Goal: Transaction & Acquisition: Purchase product/service

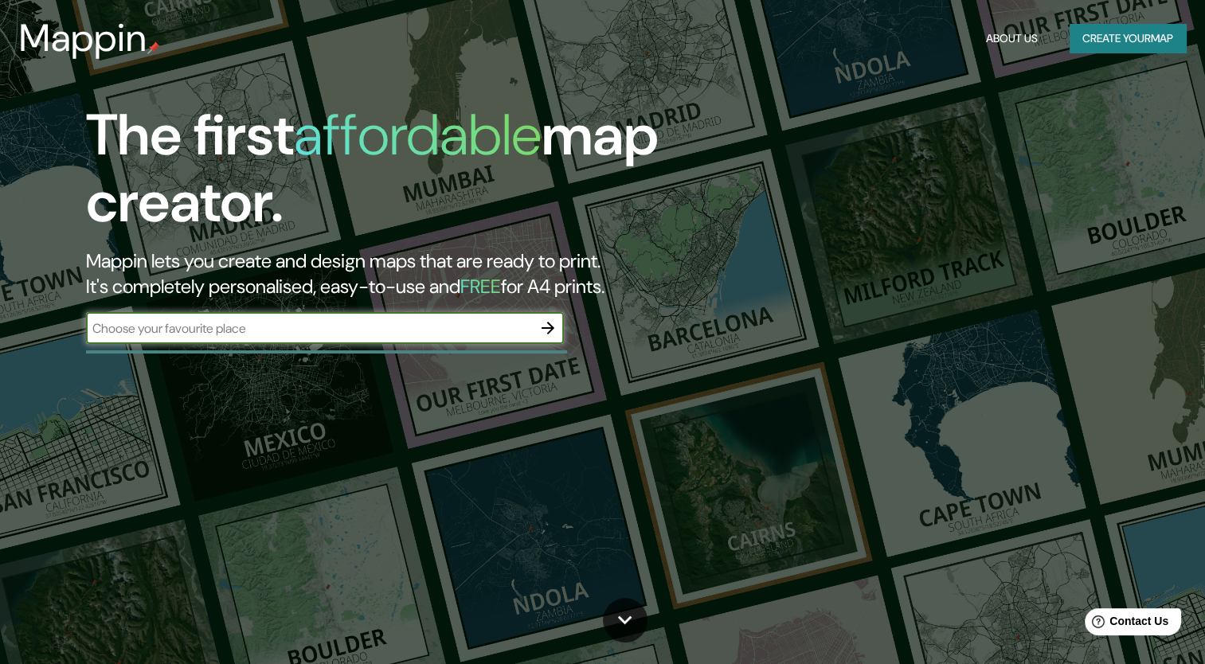
click at [522, 322] on input "text" at bounding box center [309, 328] width 446 height 18
click at [494, 333] on input "[GEOGRAPHIC_DATA]" at bounding box center [309, 328] width 446 height 18
click at [511, 325] on input "[GEOGRAPHIC_DATA]" at bounding box center [309, 328] width 446 height 18
type input "E"
type input "[GEOGRAPHIC_DATA]"
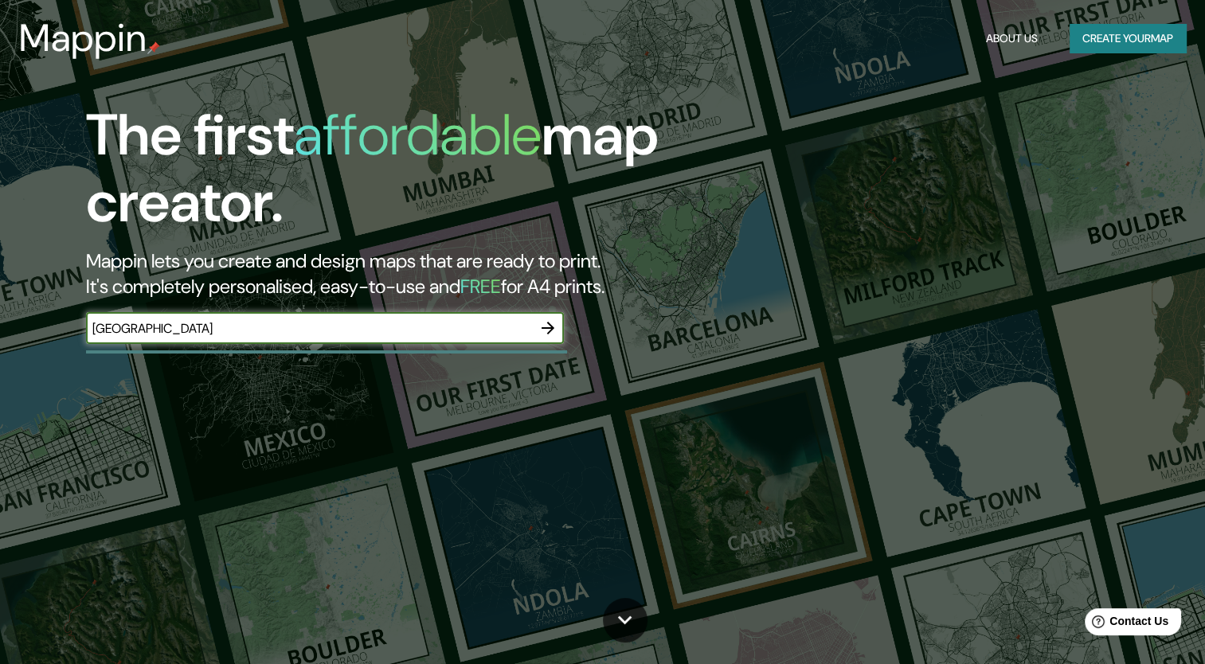
click at [561, 342] on div at bounding box center [548, 328] width 32 height 32
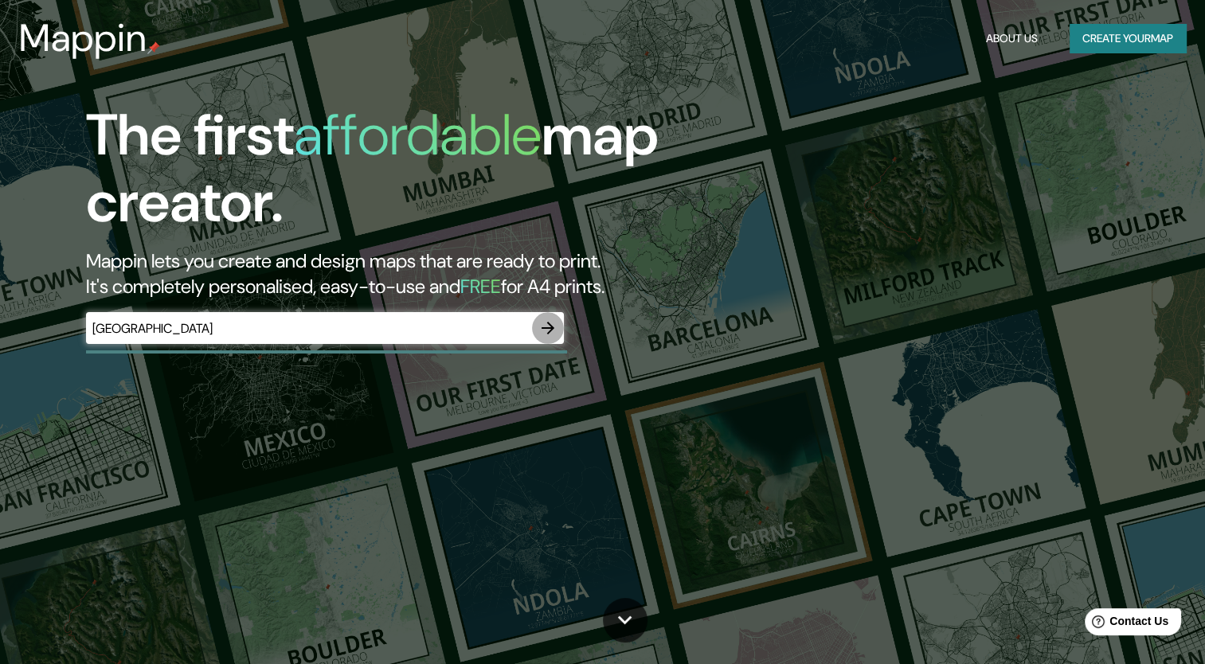
click at [554, 337] on icon "button" at bounding box center [548, 328] width 19 height 19
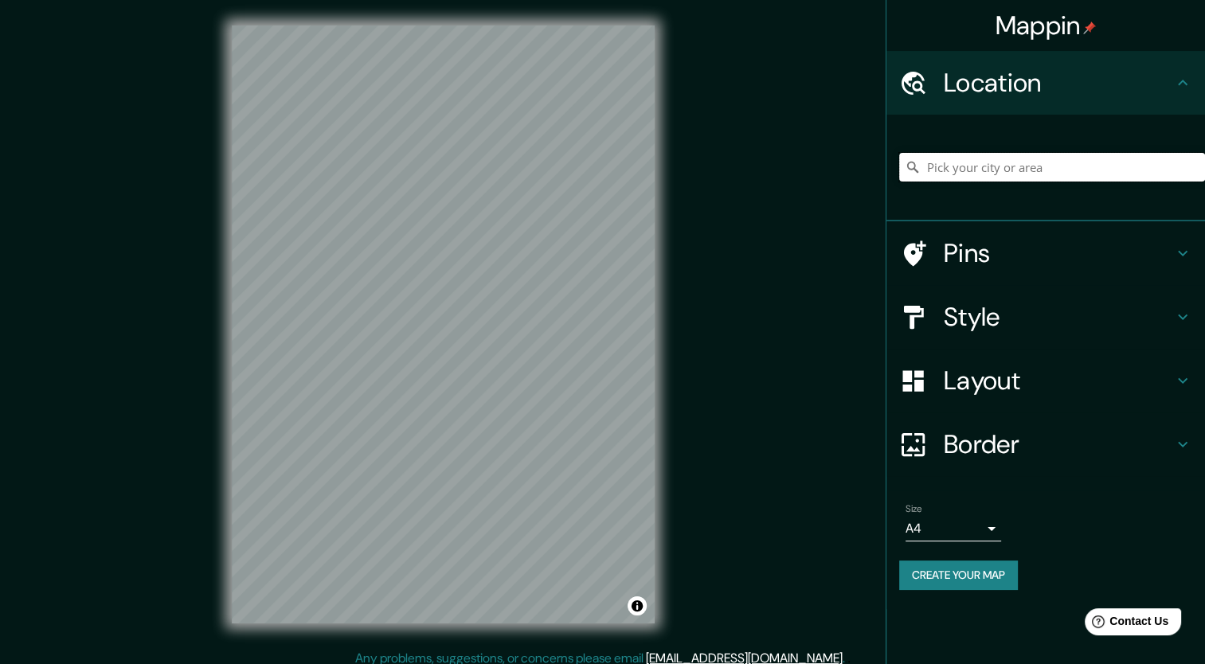
click at [935, 167] on input "Pick your city or area" at bounding box center [1052, 167] width 306 height 29
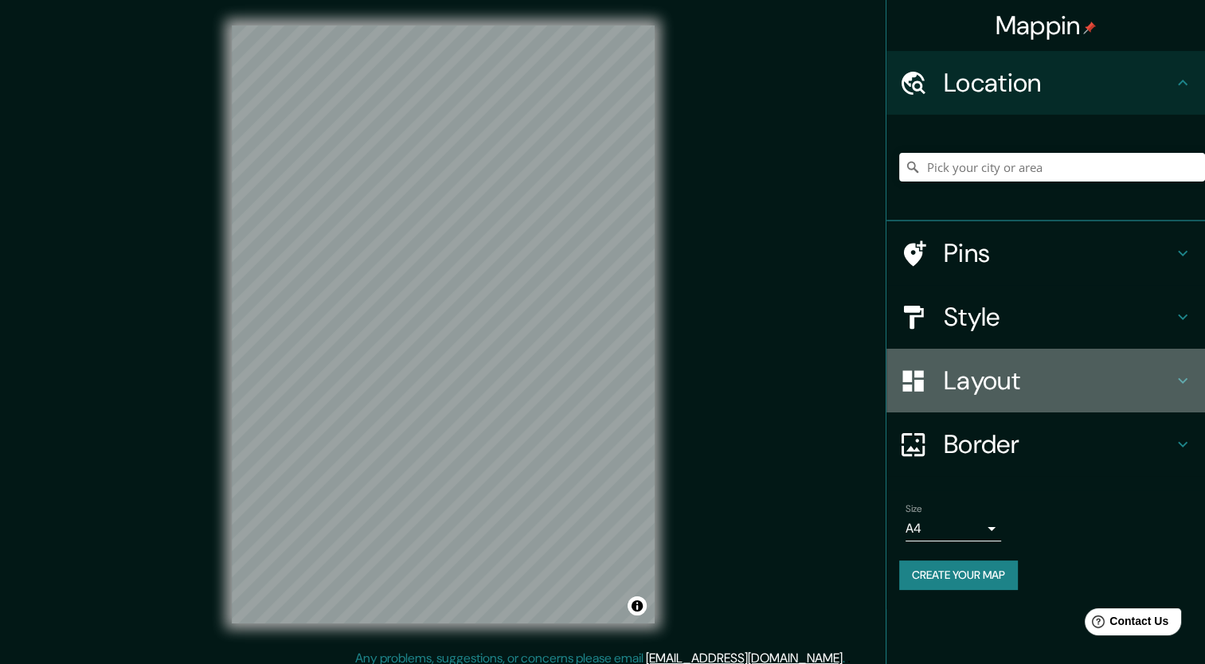
click at [990, 366] on h4 "Layout" at bounding box center [1058, 381] width 229 height 32
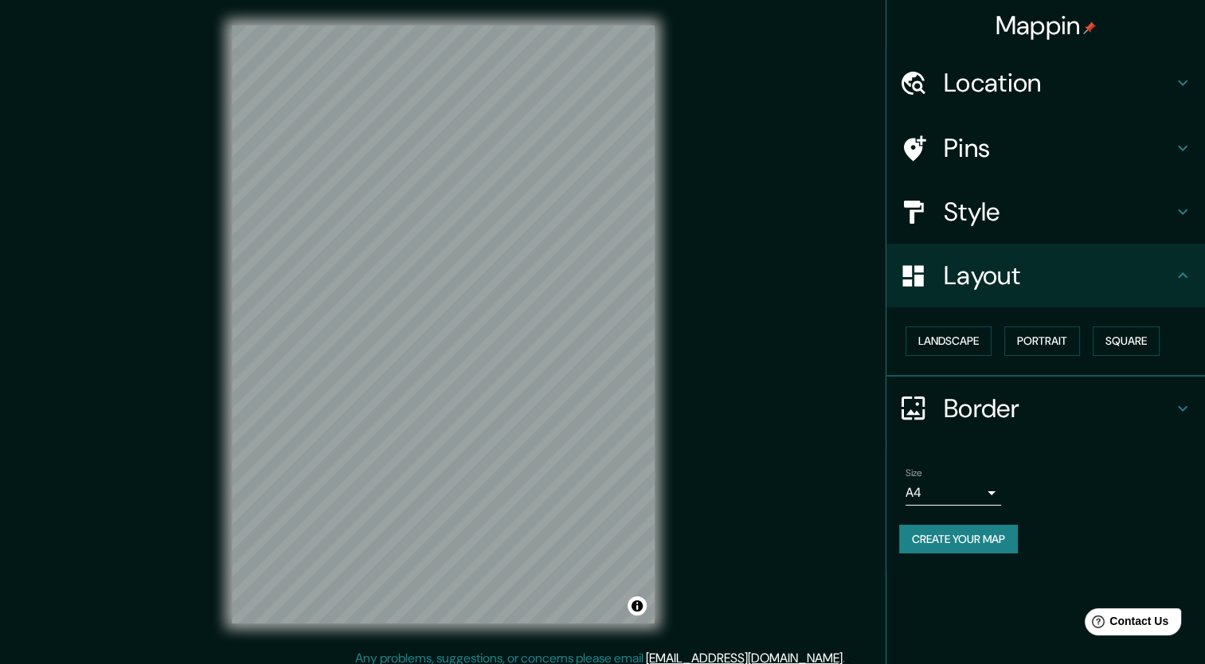
click at [991, 396] on h4 "Border" at bounding box center [1058, 409] width 229 height 32
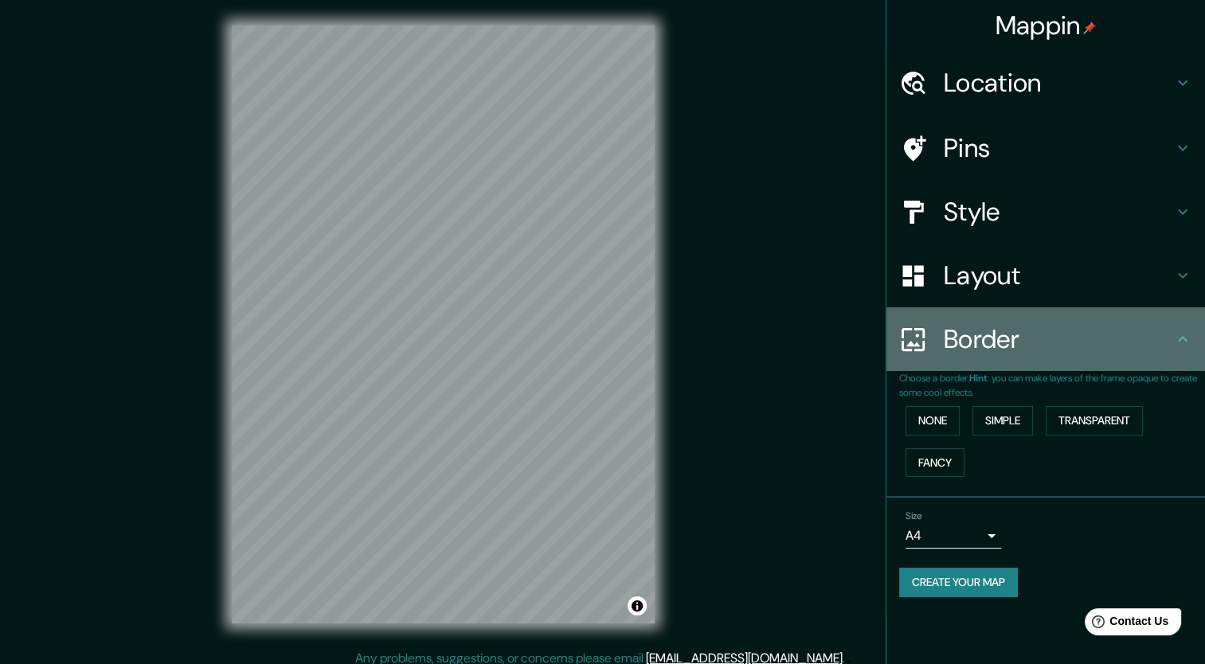
click at [930, 328] on div at bounding box center [921, 340] width 45 height 28
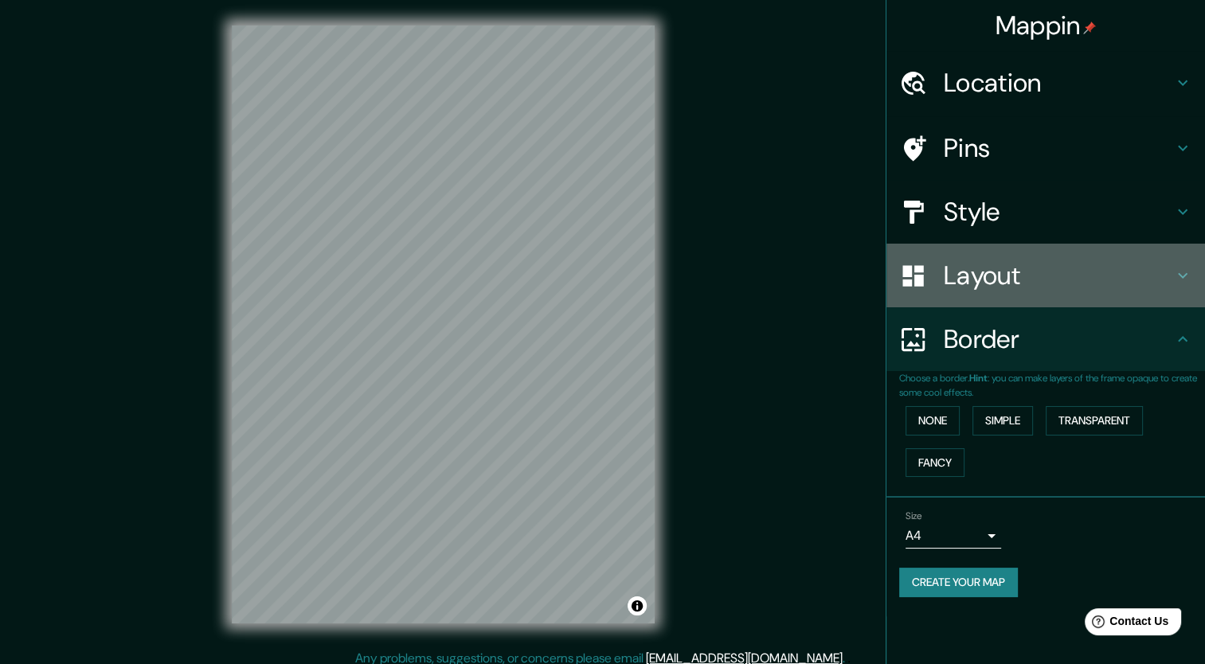
click at [927, 293] on div "Layout" at bounding box center [1046, 276] width 319 height 64
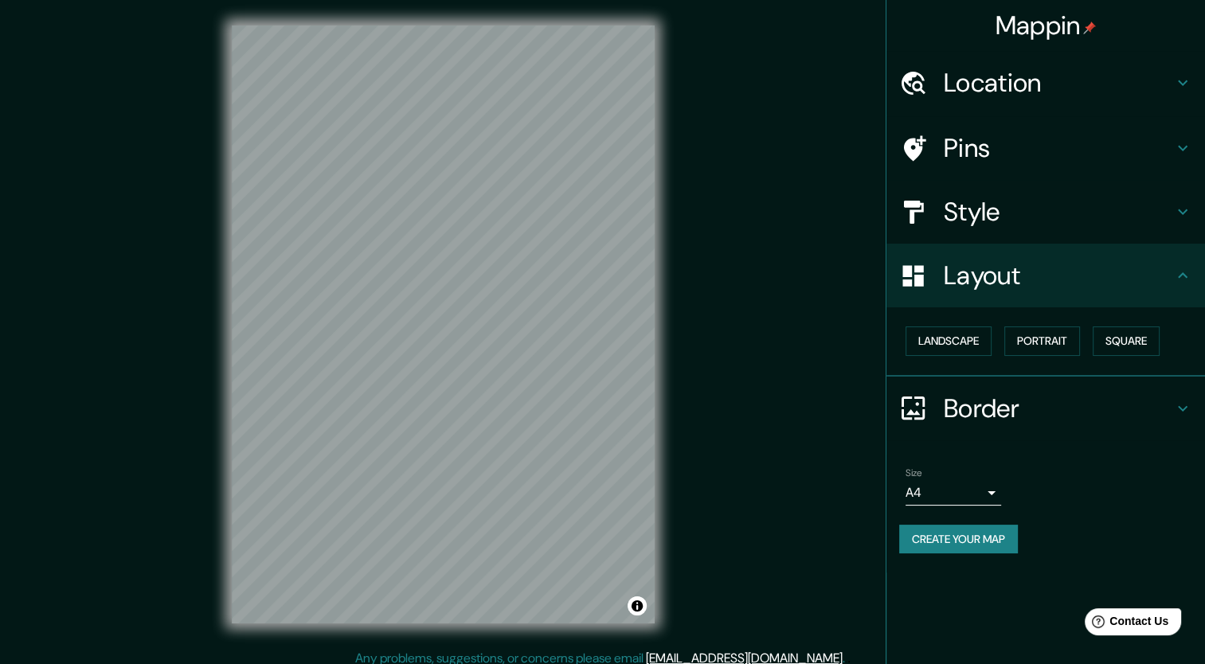
click at [956, 196] on h4 "Style" at bounding box center [1058, 212] width 229 height 32
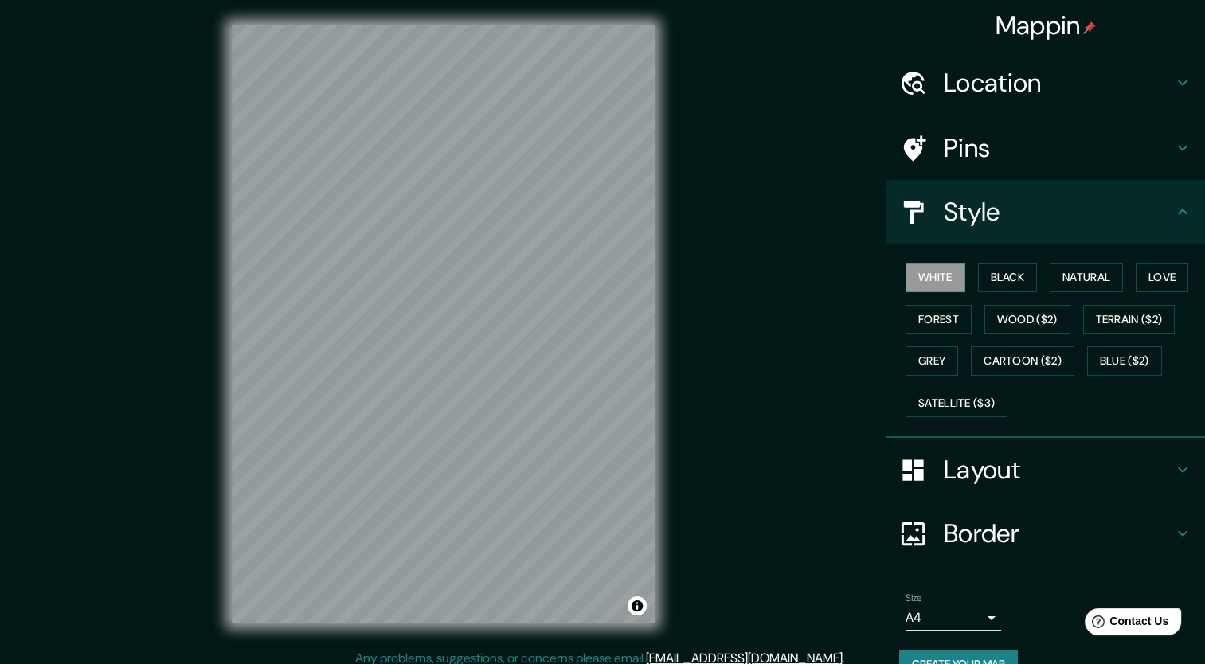
click at [954, 72] on h4 "Location" at bounding box center [1058, 83] width 229 height 32
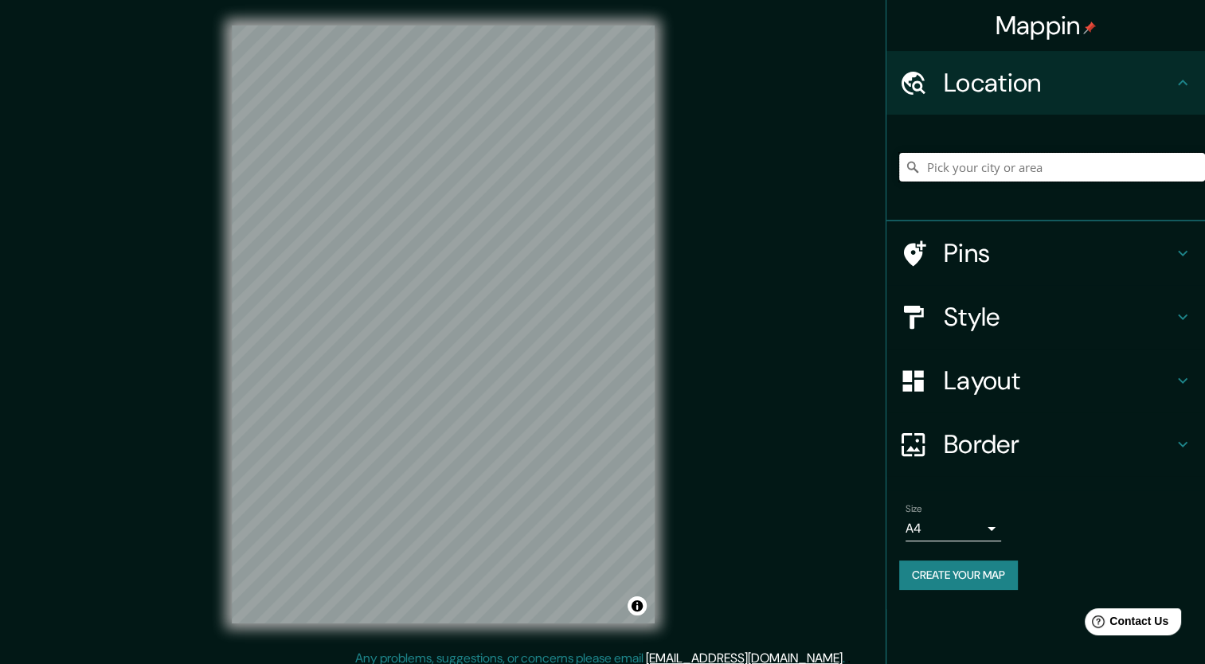
click at [1016, 173] on input "Pick your city or area" at bounding box center [1052, 167] width 306 height 29
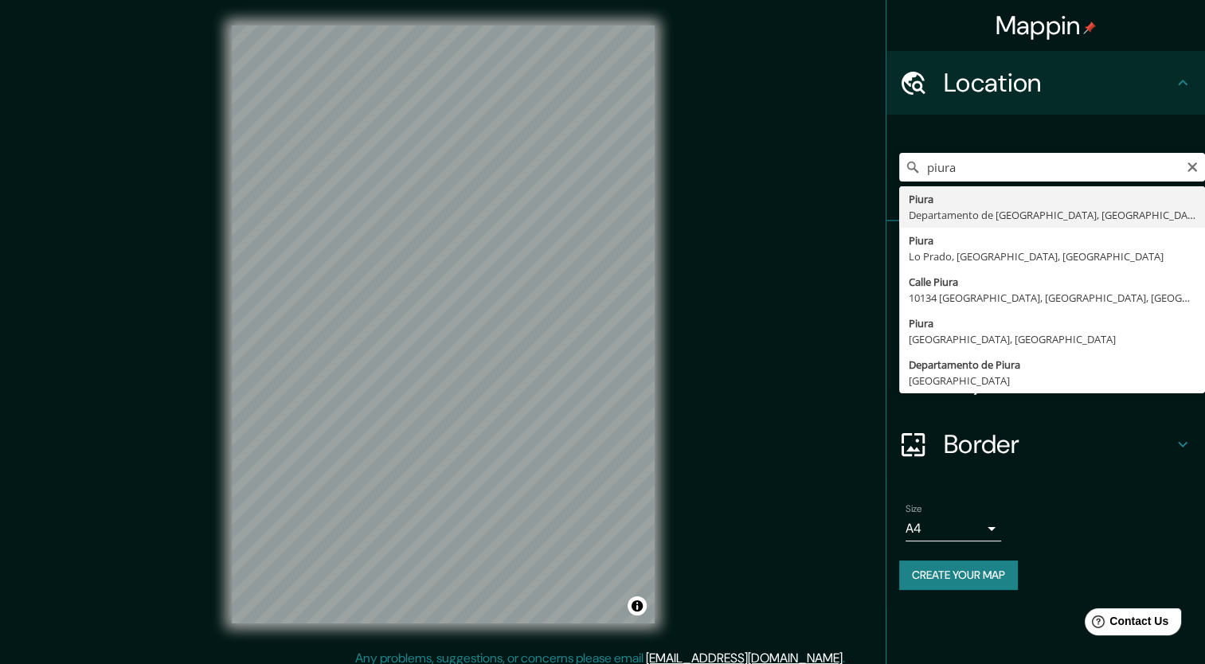
type input "Piura, [GEOGRAPHIC_DATA], [GEOGRAPHIC_DATA]"
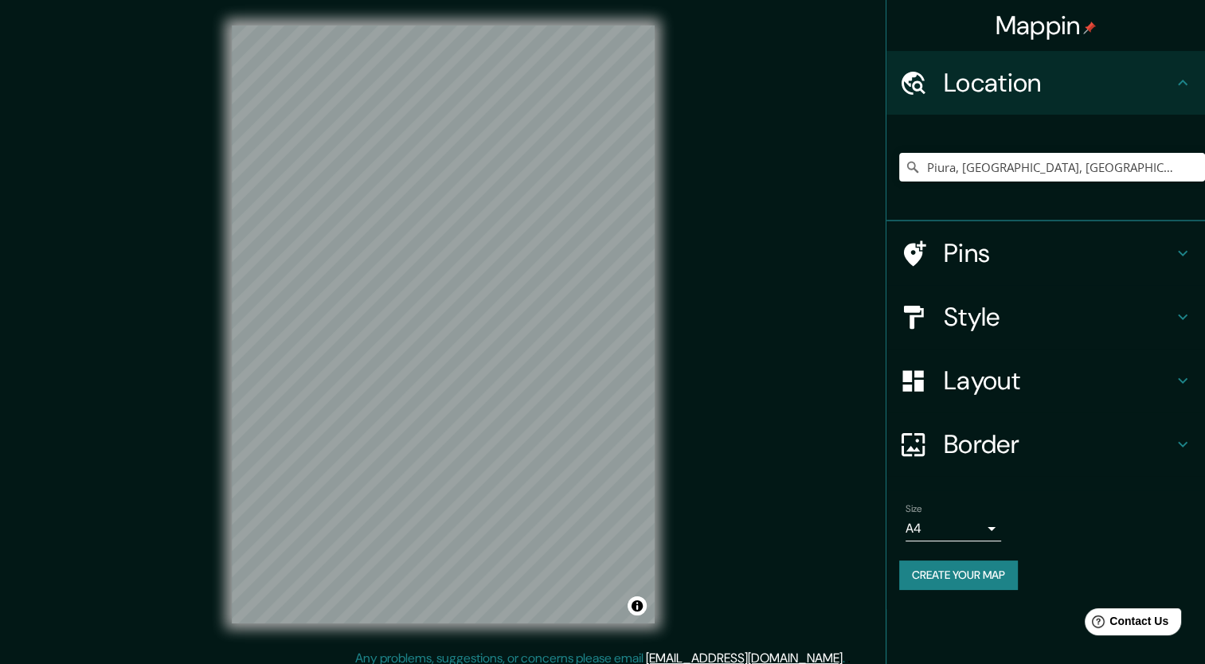
click at [962, 304] on h4 "Style" at bounding box center [1058, 317] width 229 height 32
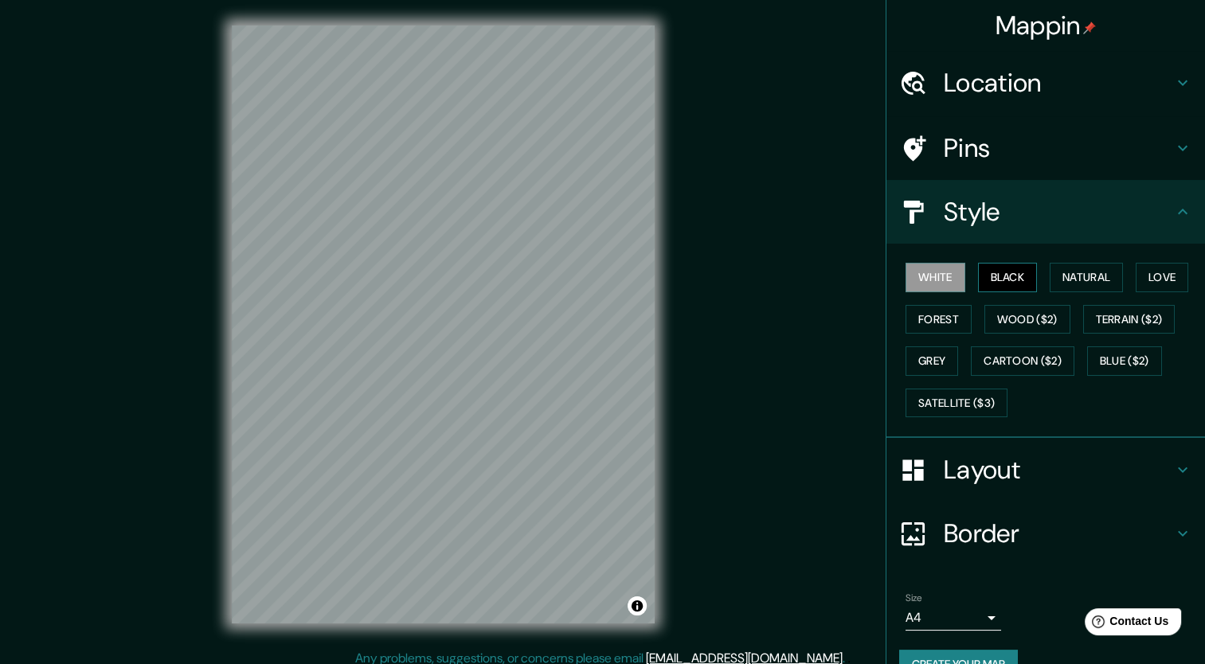
click at [1000, 276] on button "Black" at bounding box center [1008, 277] width 60 height 29
click at [1058, 272] on button "Natural" at bounding box center [1086, 277] width 73 height 29
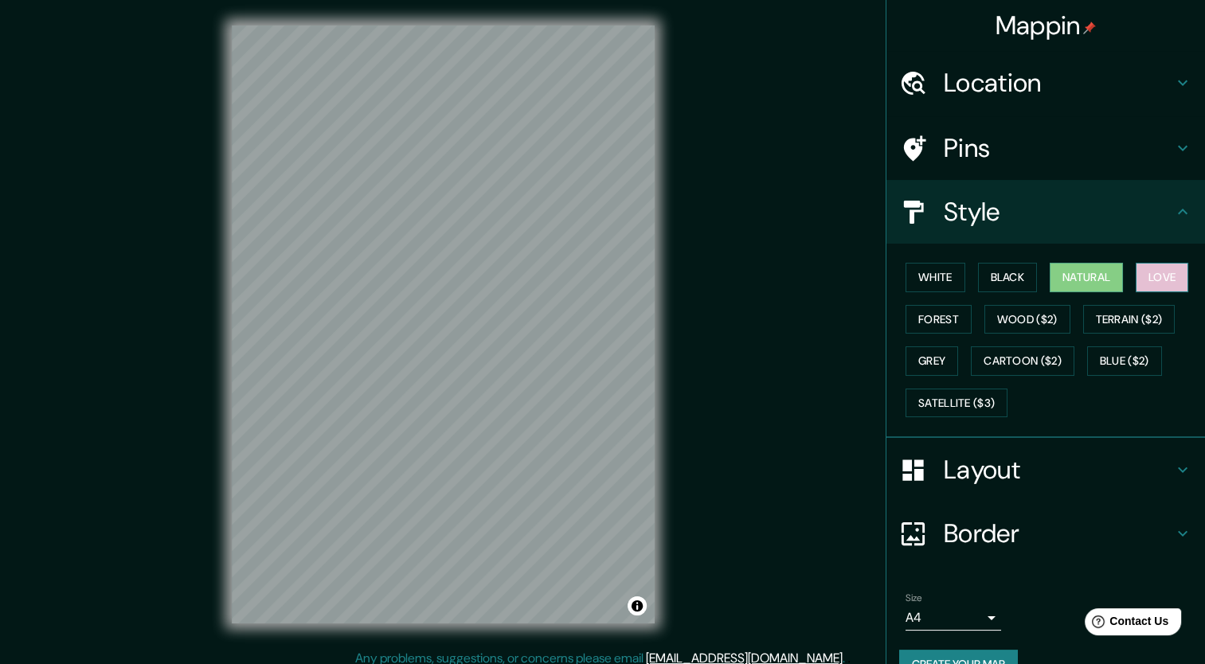
click at [1142, 274] on button "Love" at bounding box center [1162, 277] width 53 height 29
click at [940, 320] on button "Forest" at bounding box center [939, 319] width 66 height 29
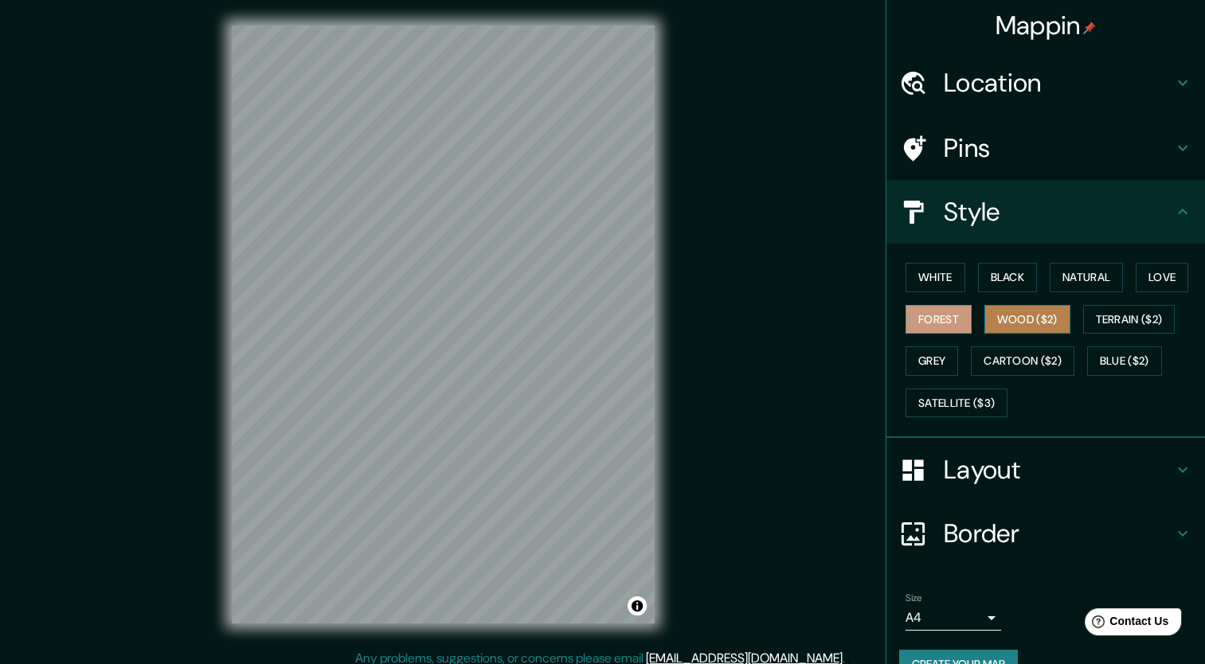
click at [997, 321] on button "Wood ($2)" at bounding box center [1028, 319] width 86 height 29
click at [656, 522] on div "© Mapbox © OpenStreetMap Improve this map" at bounding box center [443, 324] width 474 height 649
